Goal: Task Accomplishment & Management: Manage account settings

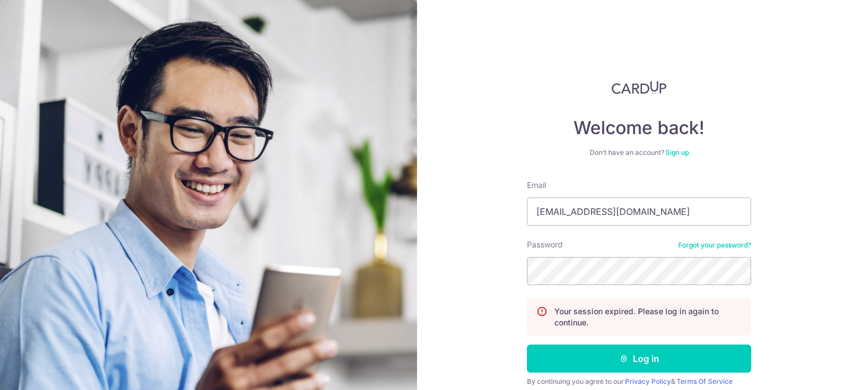
type input "[EMAIL_ADDRESS][DOMAIN_NAME]"
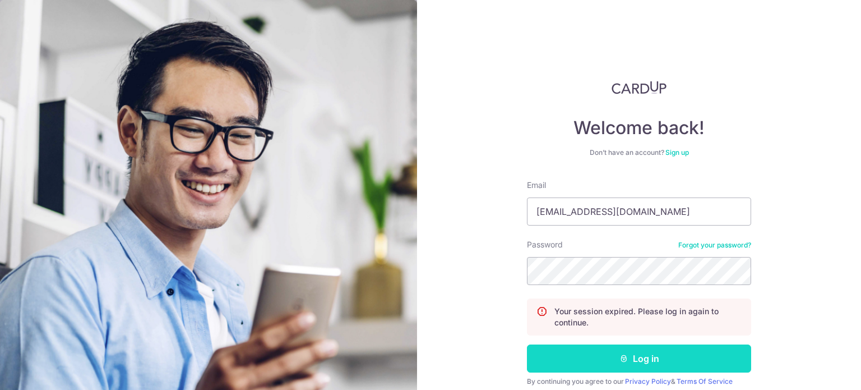
click at [641, 352] on button "Log in" at bounding box center [639, 358] width 224 height 28
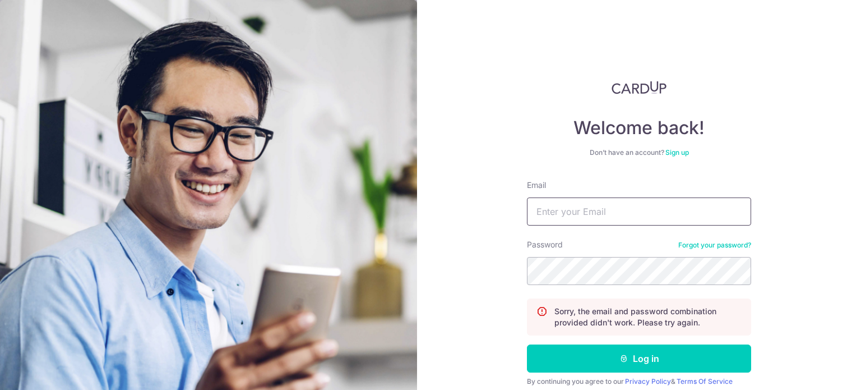
click at [577, 212] on input "Email" at bounding box center [639, 211] width 224 height 28
type input "[EMAIL_ADDRESS][DOMAIN_NAME]"
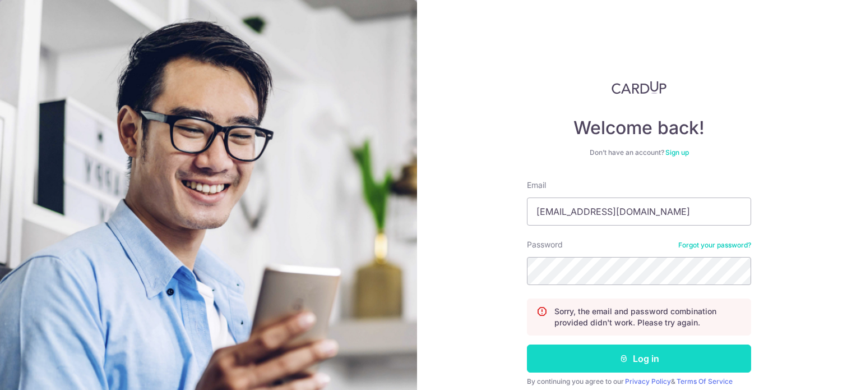
click at [630, 354] on button "Log in" at bounding box center [639, 358] width 224 height 28
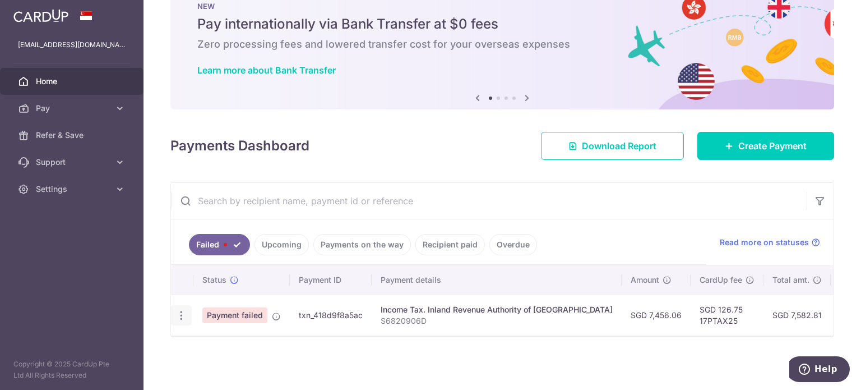
click at [177, 312] on icon "button" at bounding box center [181, 315] width 12 height 12
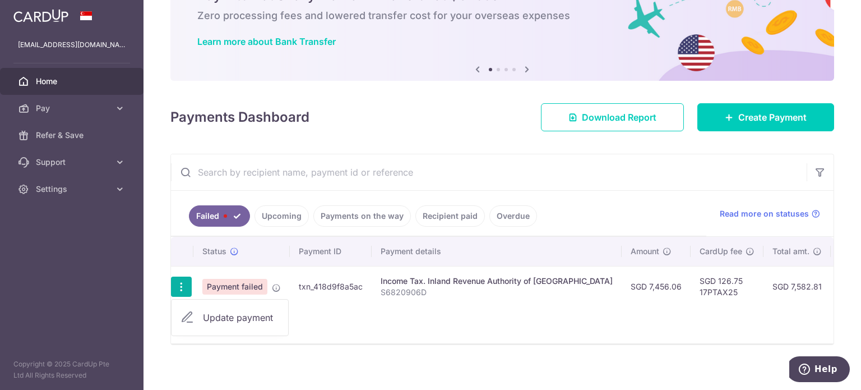
scroll to position [75, 0]
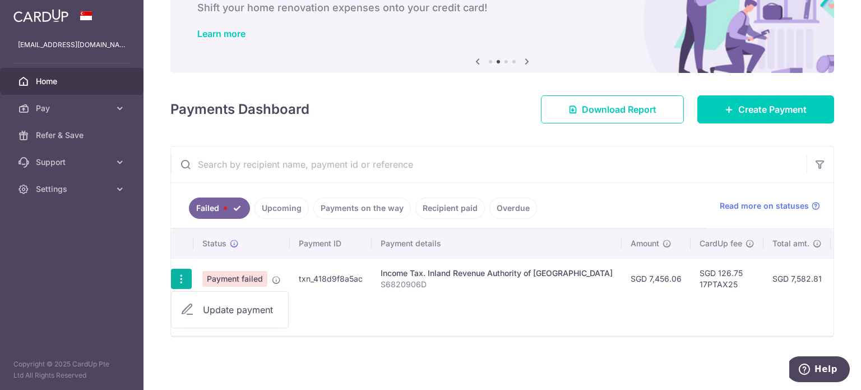
click at [246, 304] on span "Update payment" at bounding box center [241, 309] width 76 height 13
radio input "true"
type input "7,456.06"
type input "S6820906D"
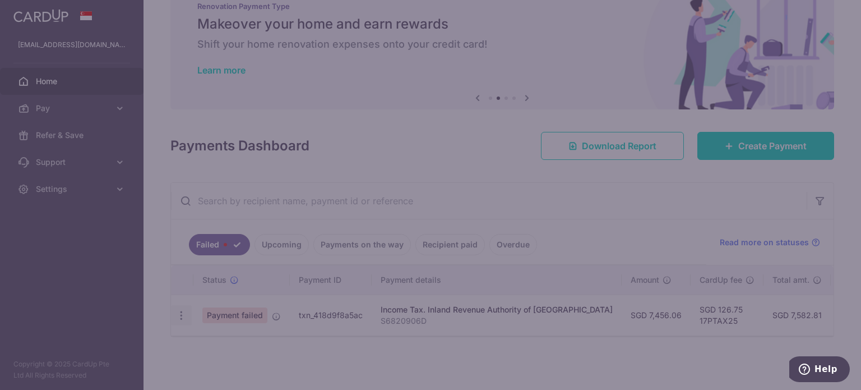
type input "17PTAX25"
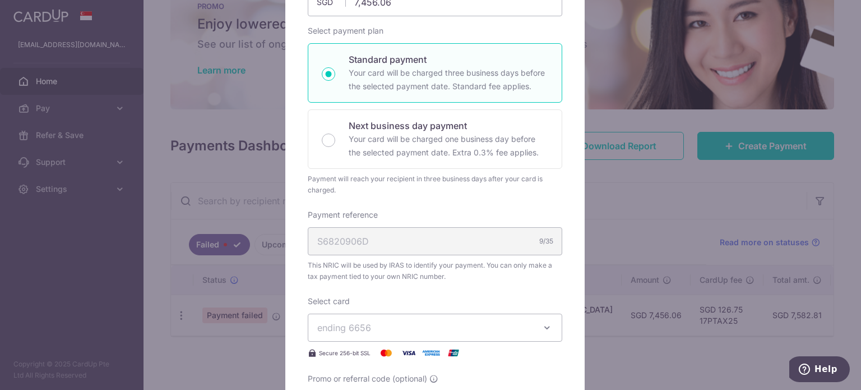
scroll to position [56, 0]
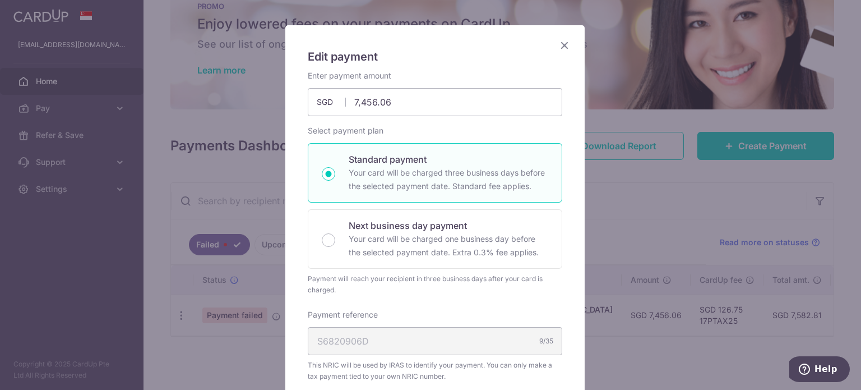
click at [561, 42] on icon "Close" at bounding box center [564, 45] width 13 height 14
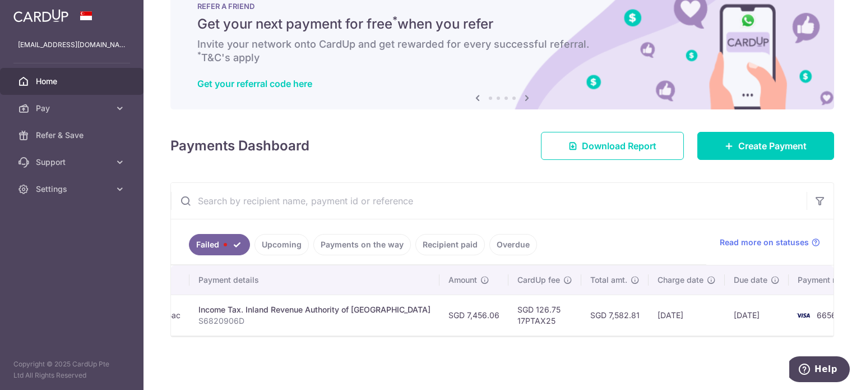
scroll to position [0, 0]
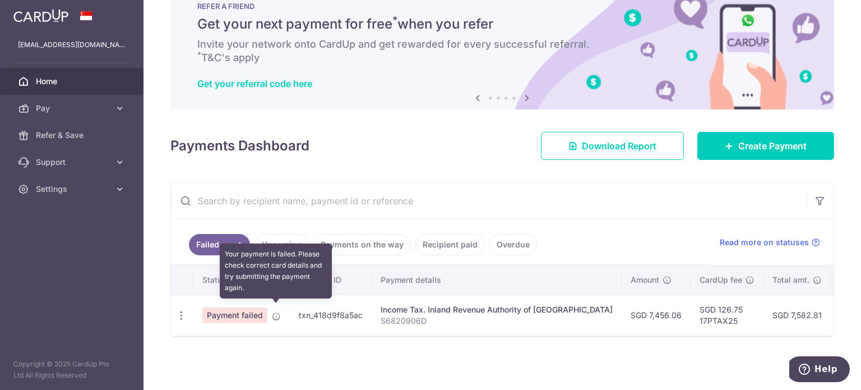
click at [273, 312] on icon at bounding box center [276, 316] width 9 height 9
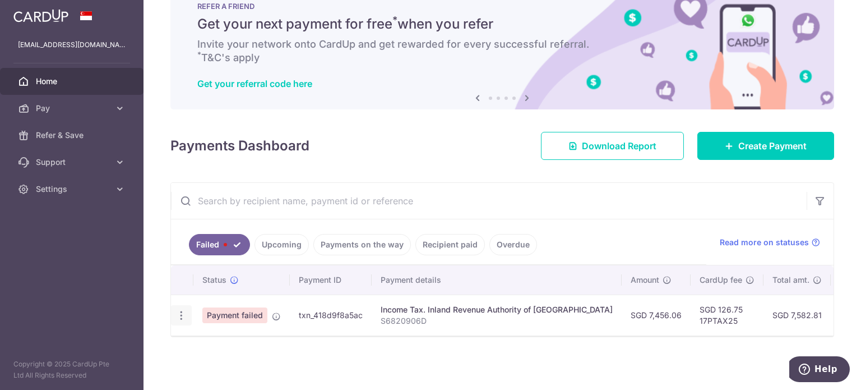
click at [184, 309] on icon "button" at bounding box center [181, 315] width 12 height 12
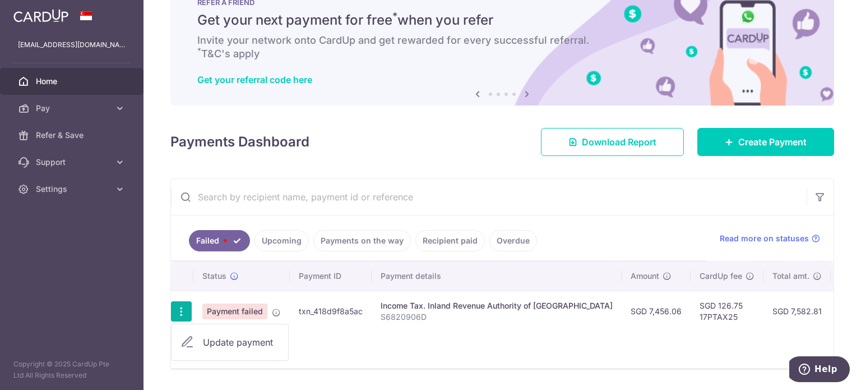
click at [220, 340] on span "Update payment" at bounding box center [241, 341] width 76 height 13
radio input "true"
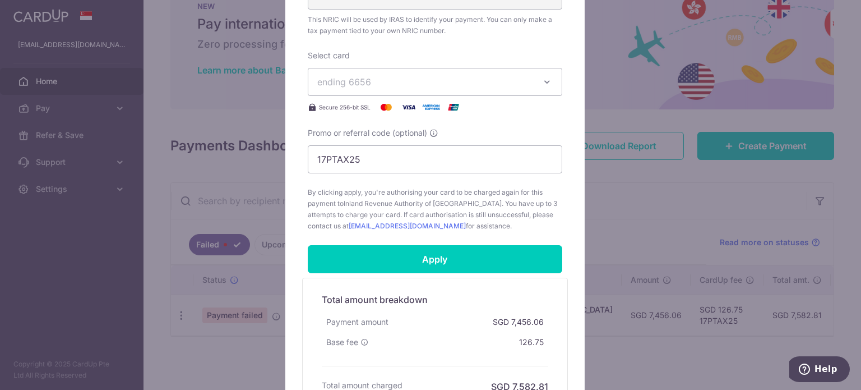
scroll to position [516, 0]
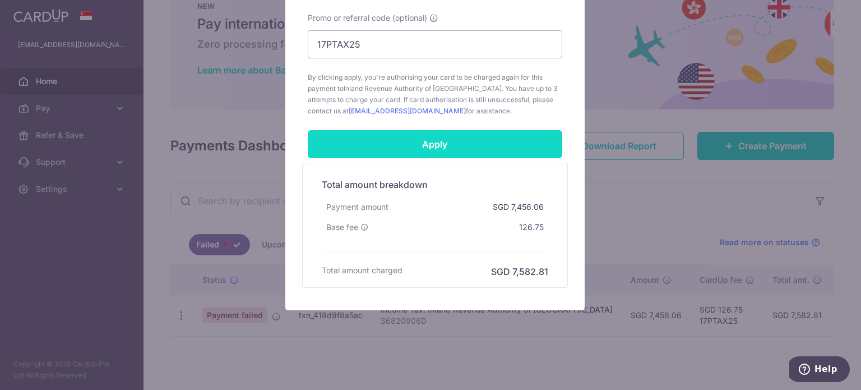
click at [431, 145] on input "Apply" at bounding box center [435, 144] width 255 height 28
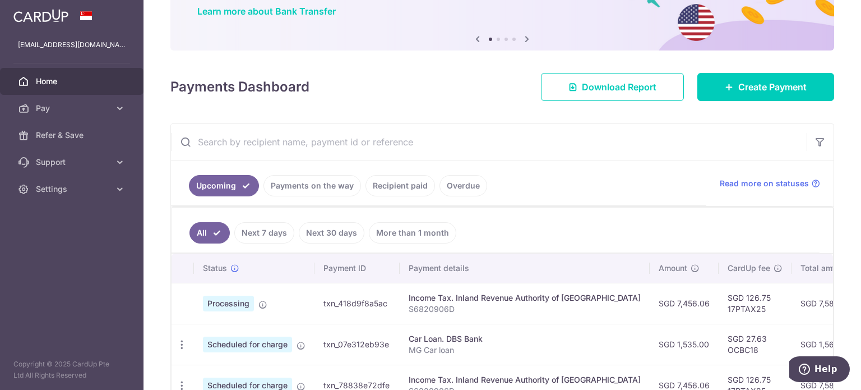
scroll to position [112, 0]
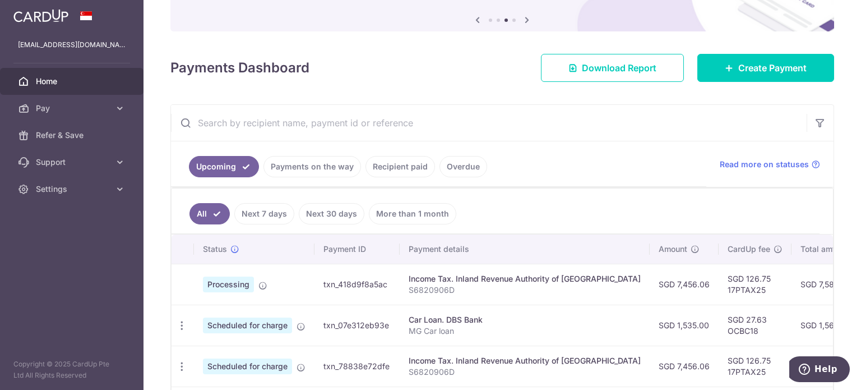
click at [42, 79] on span "Home" at bounding box center [73, 81] width 74 height 11
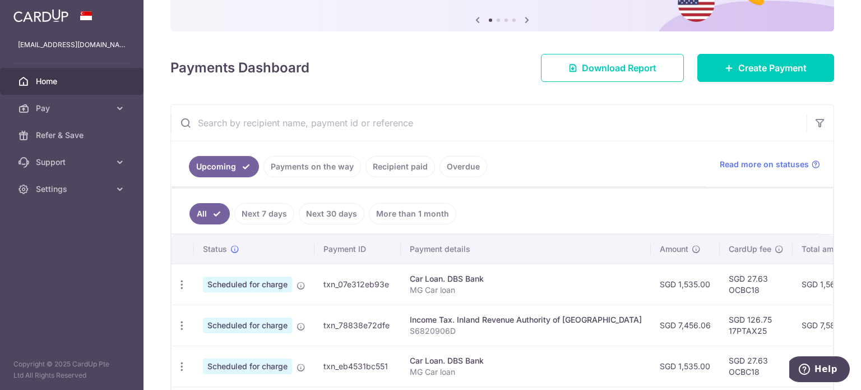
scroll to position [168, 0]
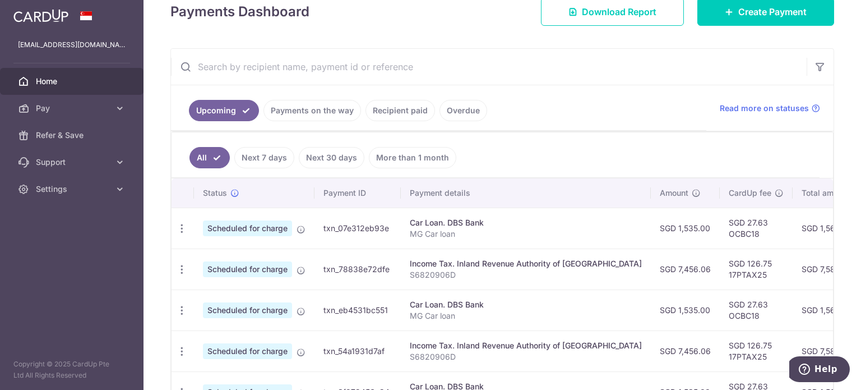
click at [299, 111] on link "Payments on the way" at bounding box center [312, 110] width 98 height 21
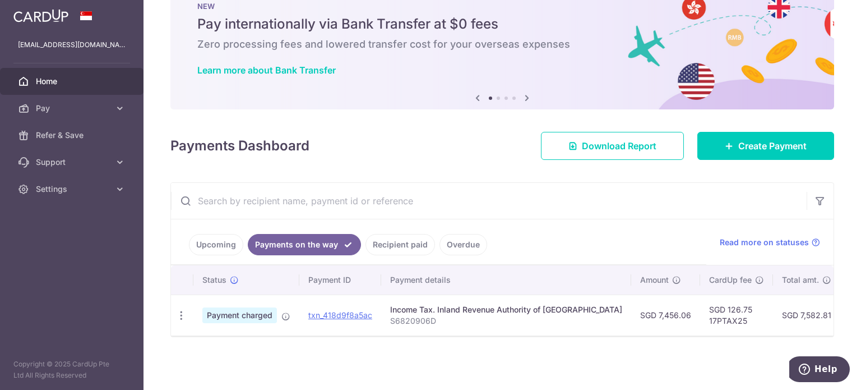
scroll to position [38, 0]
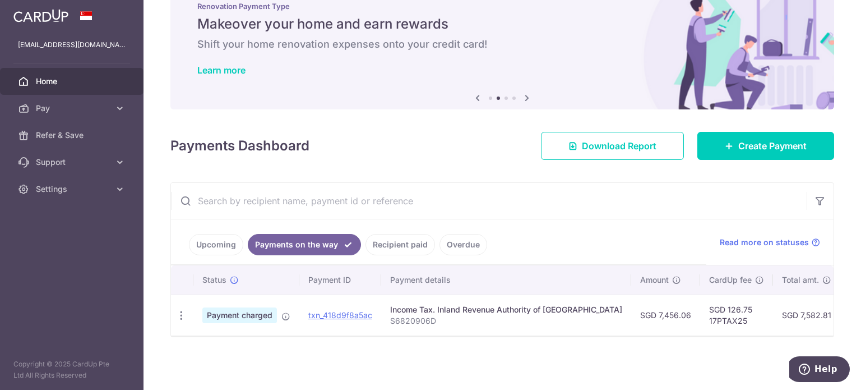
click at [210, 235] on link "Upcoming" at bounding box center [216, 244] width 54 height 21
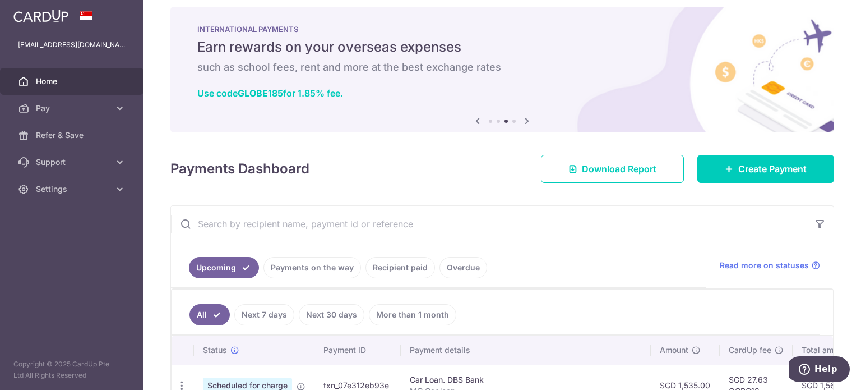
scroll to position [0, 0]
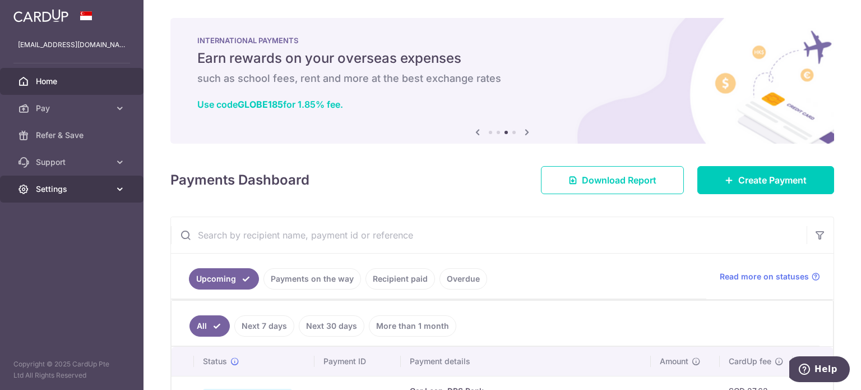
click at [123, 191] on icon at bounding box center [119, 188] width 11 height 11
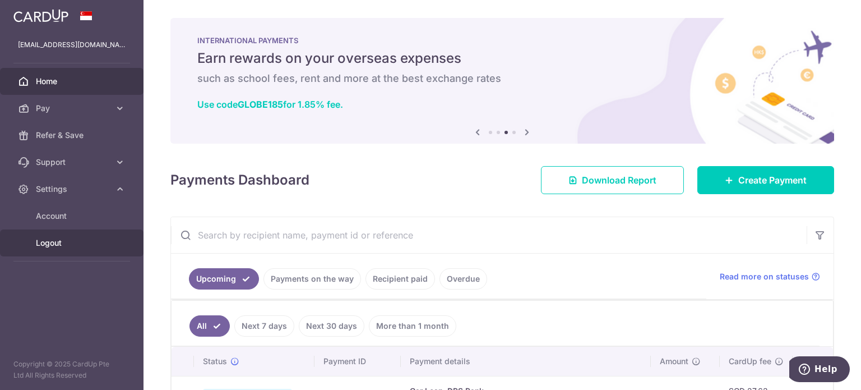
click at [55, 244] on span "Logout" at bounding box center [73, 242] width 74 height 11
